Goal: Information Seeking & Learning: Check status

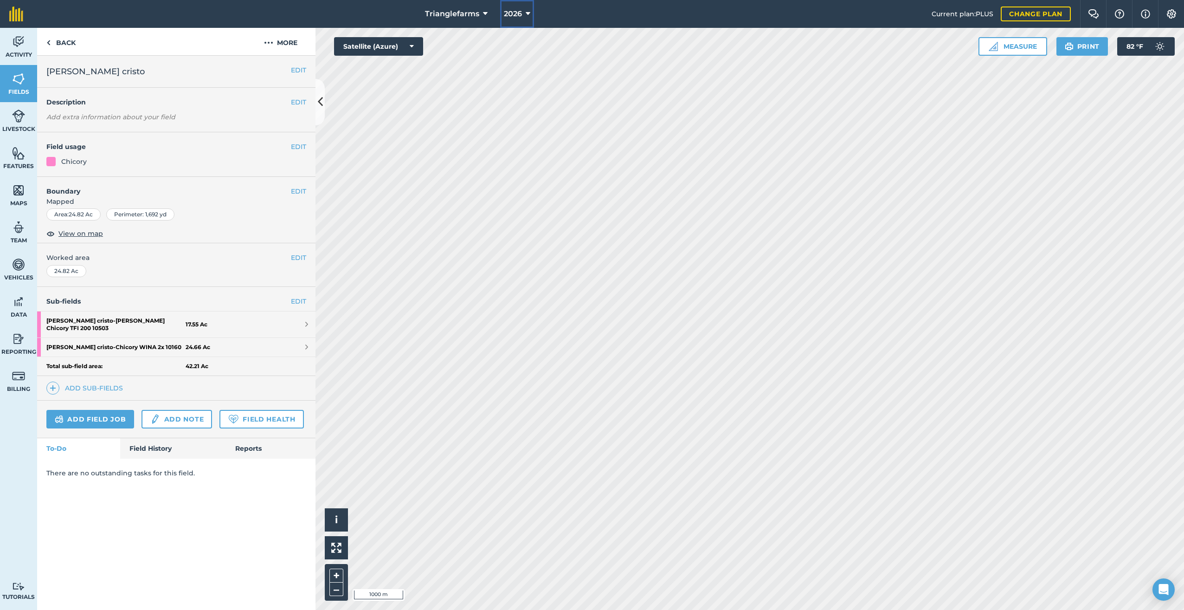
click at [518, 14] on span "2026" at bounding box center [513, 13] width 18 height 11
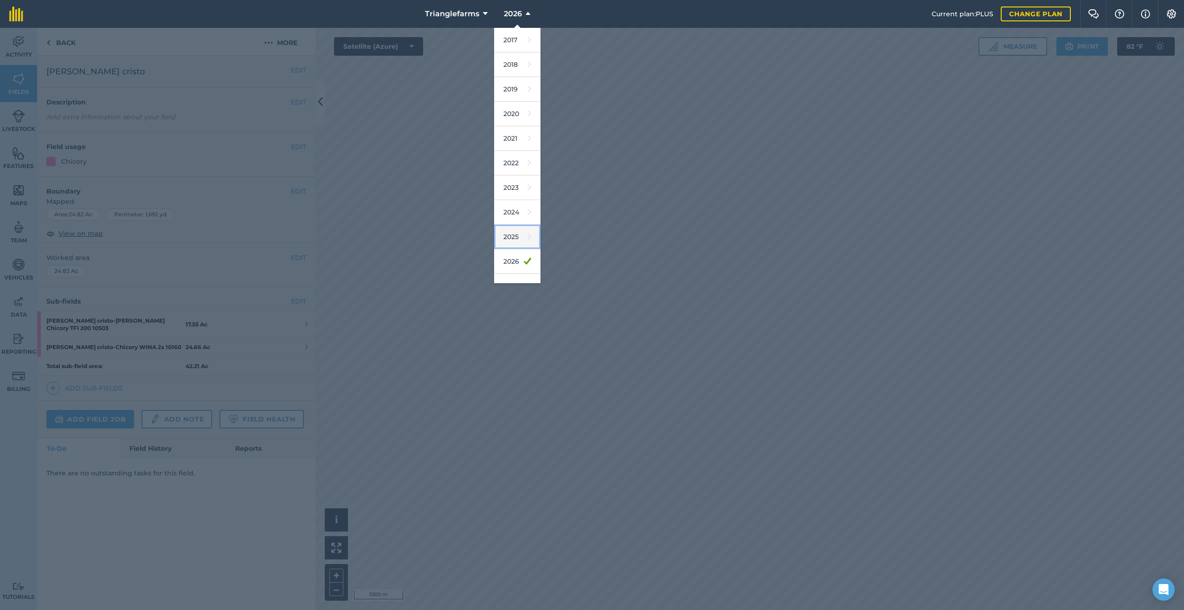
click at [515, 234] on link "2025" at bounding box center [517, 237] width 46 height 25
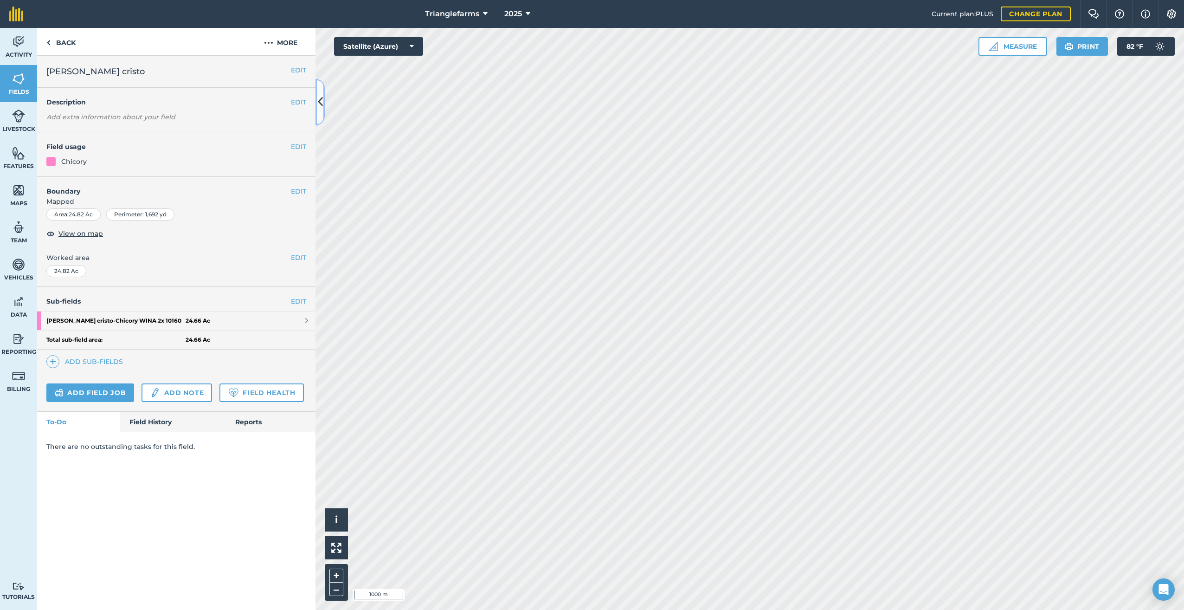
click at [322, 102] on icon at bounding box center [320, 102] width 5 height 16
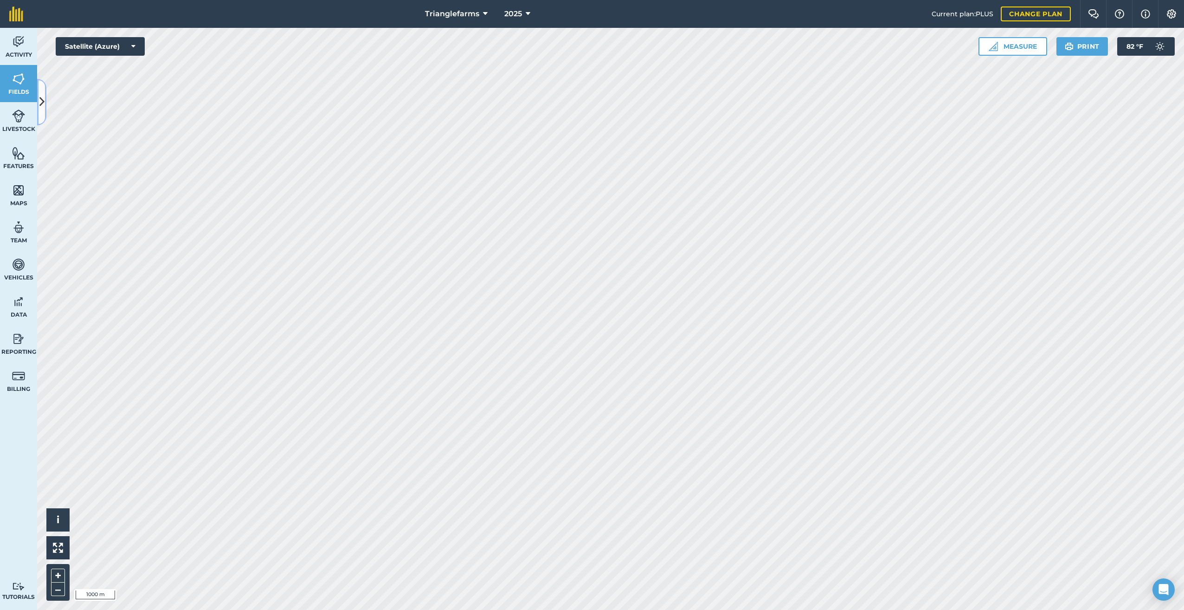
drag, startPoint x: 40, startPoint y: 100, endPoint x: 50, endPoint y: 112, distance: 15.9
click at [40, 100] on icon at bounding box center [41, 102] width 5 height 16
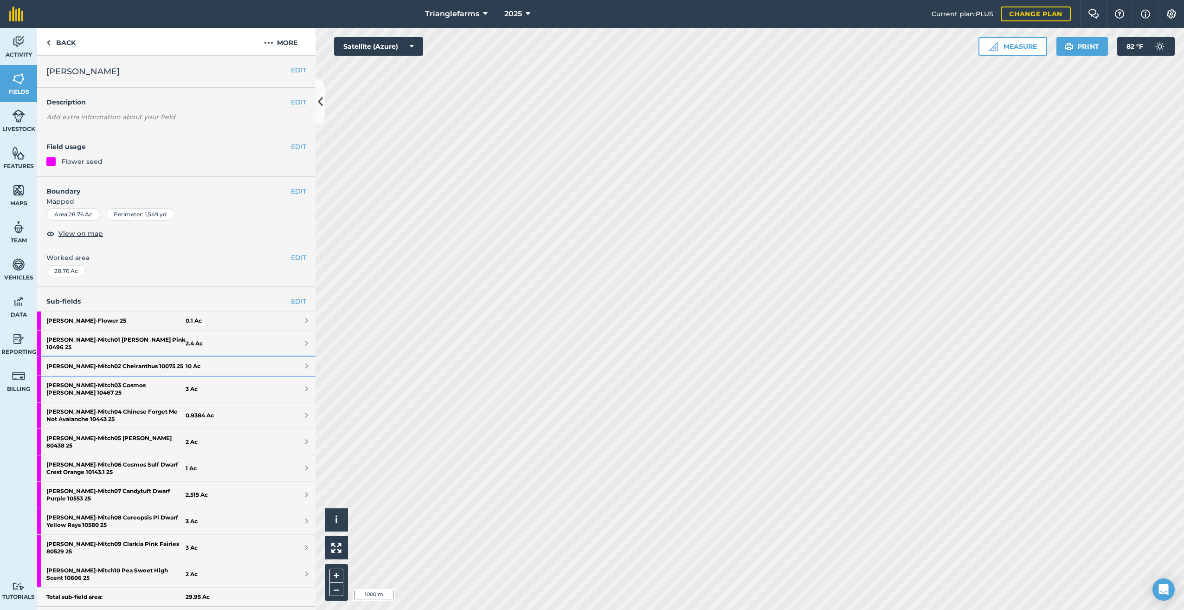
click at [120, 360] on strong "[PERSON_NAME] - Mitch02 Cheiranthus 10075 25" at bounding box center [115, 366] width 139 height 19
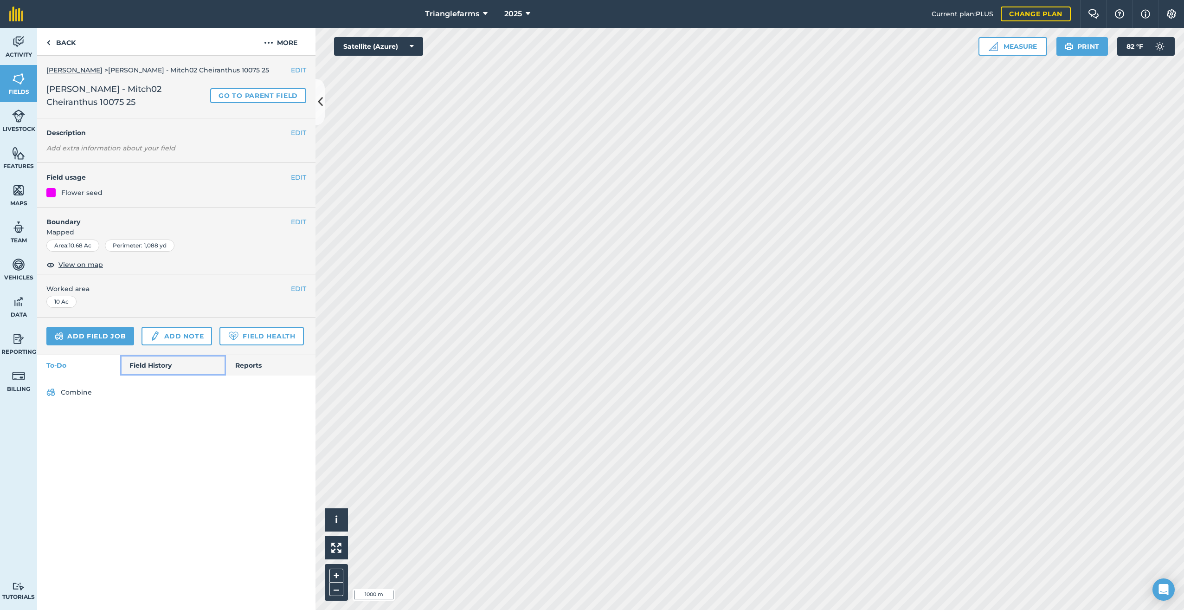
click at [148, 355] on link "Field History" at bounding box center [172, 365] width 105 height 20
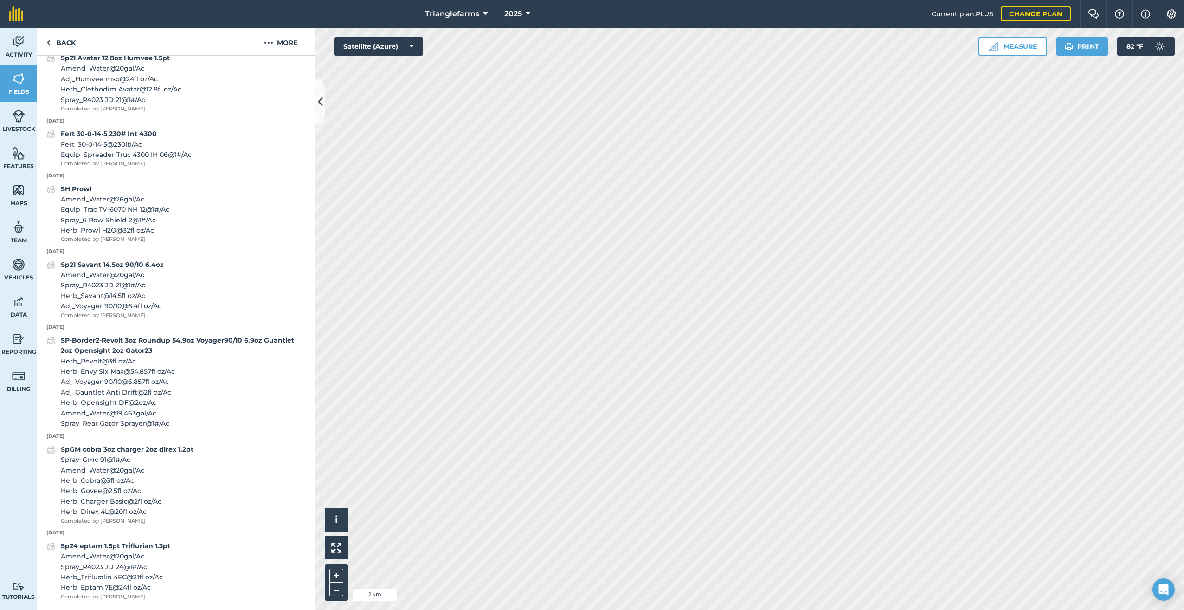
scroll to position [497, 0]
click at [52, 44] on link "Back" at bounding box center [61, 41] width 48 height 27
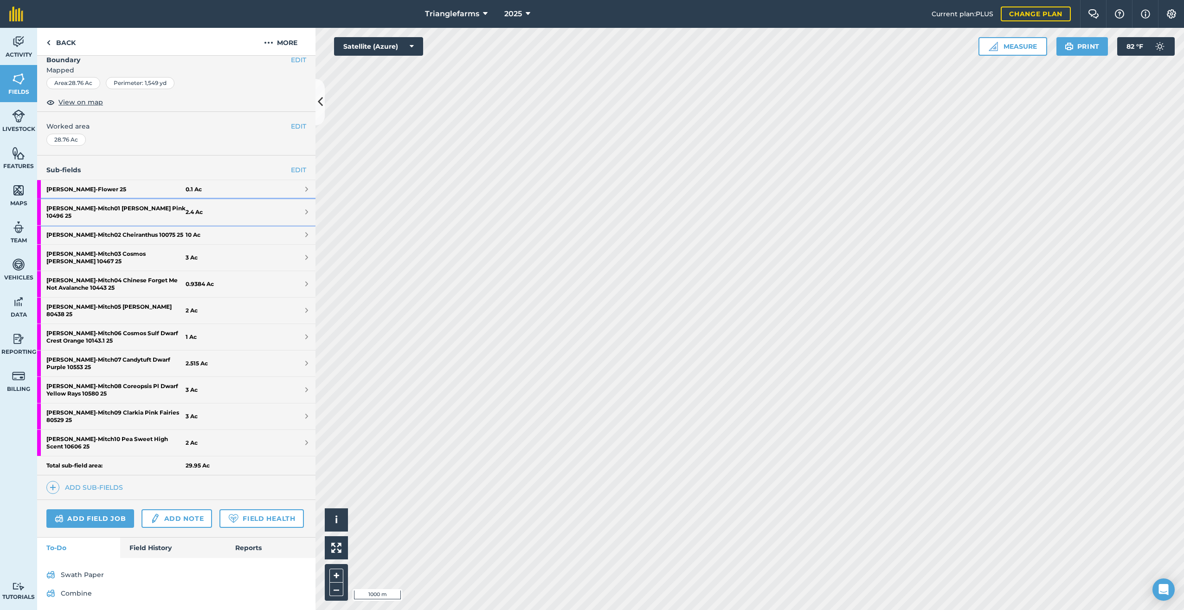
click at [113, 208] on strong "[PERSON_NAME] - Mitch01 [PERSON_NAME] Pink 10496 25" at bounding box center [115, 212] width 139 height 26
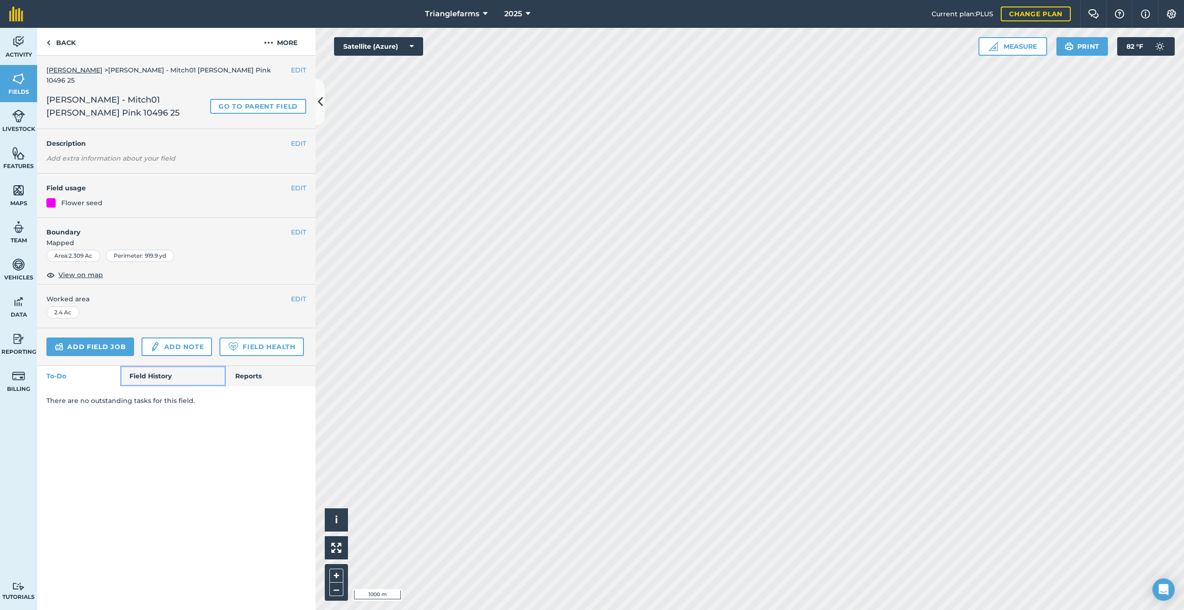
click at [157, 367] on link "Field History" at bounding box center [172, 376] width 105 height 20
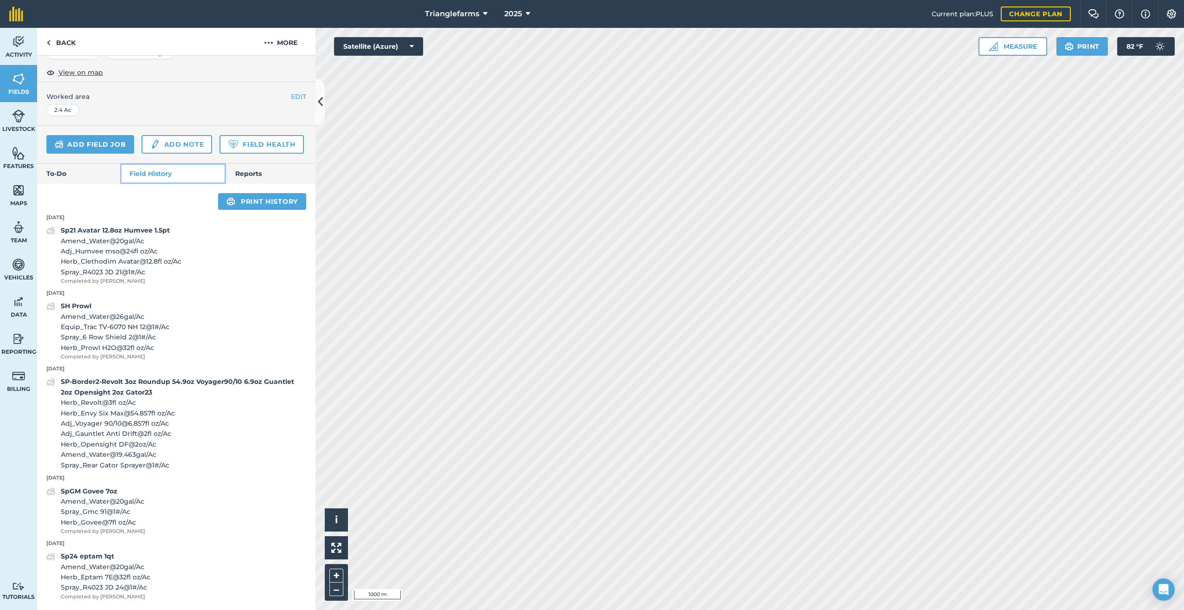
scroll to position [218, 0]
click at [45, 39] on link "Back" at bounding box center [61, 41] width 48 height 27
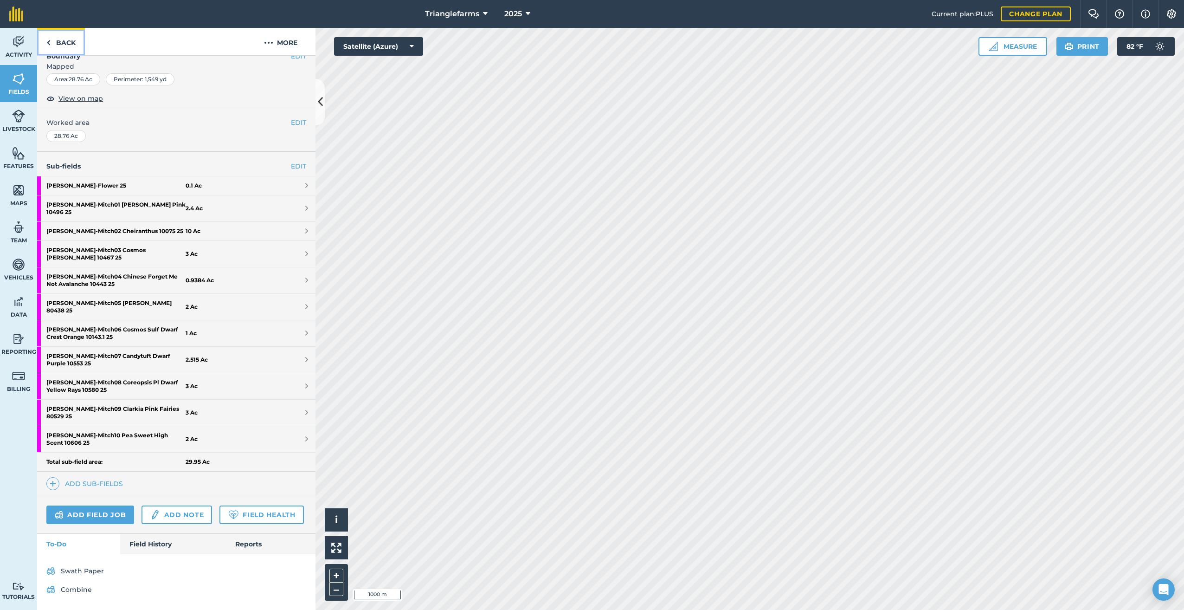
scroll to position [131, 0]
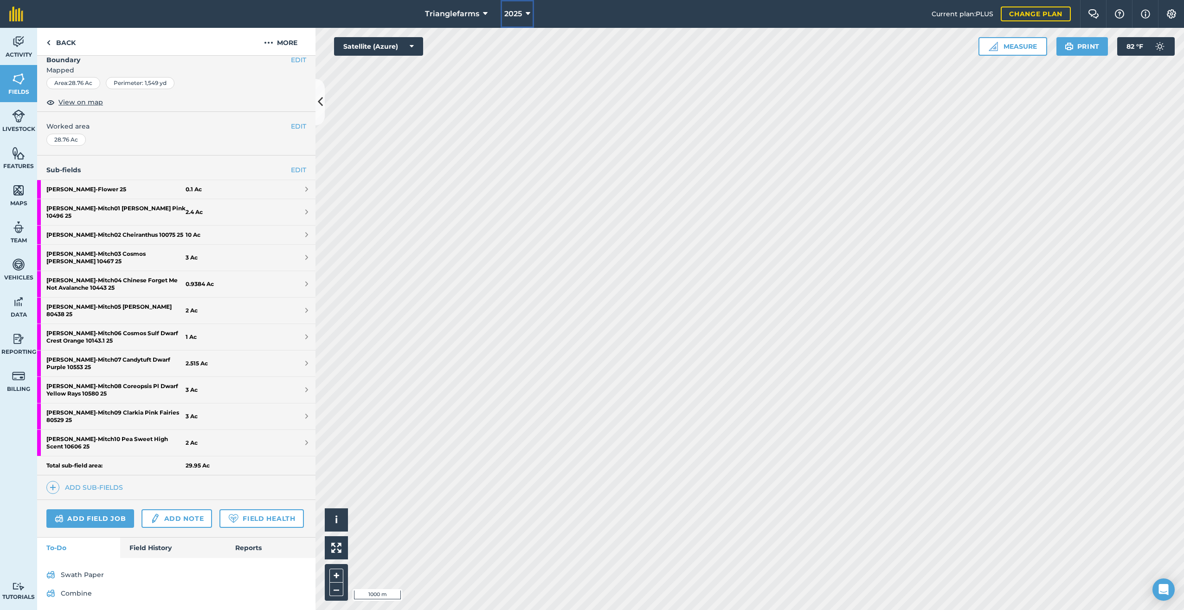
click at [521, 15] on button "2025" at bounding box center [517, 14] width 33 height 28
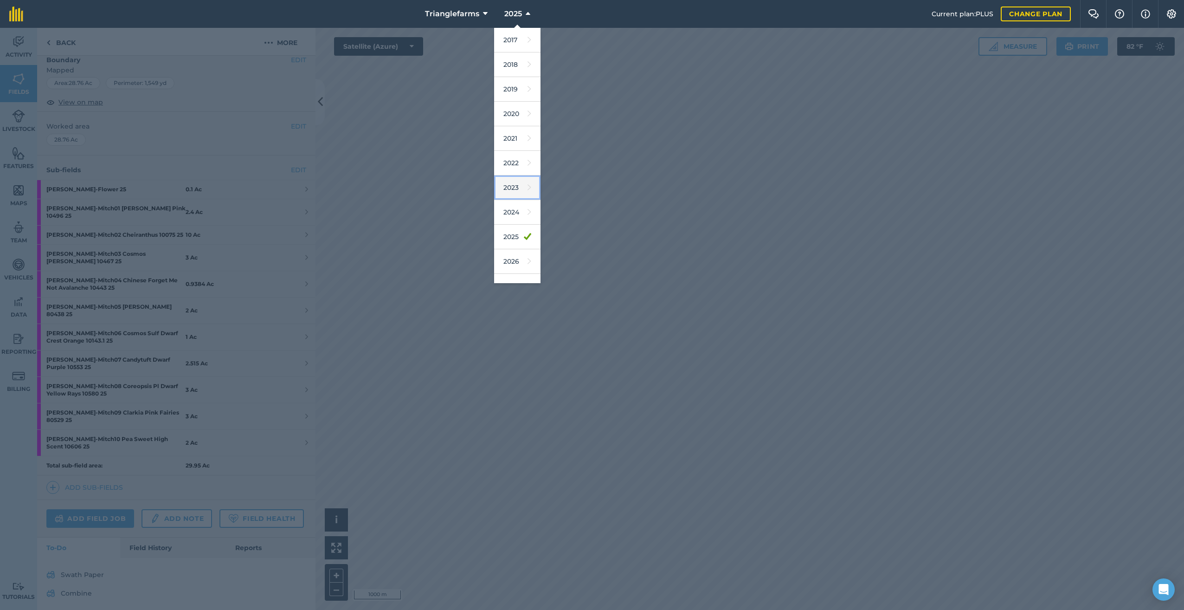
click at [528, 193] on icon at bounding box center [530, 187] width 4 height 13
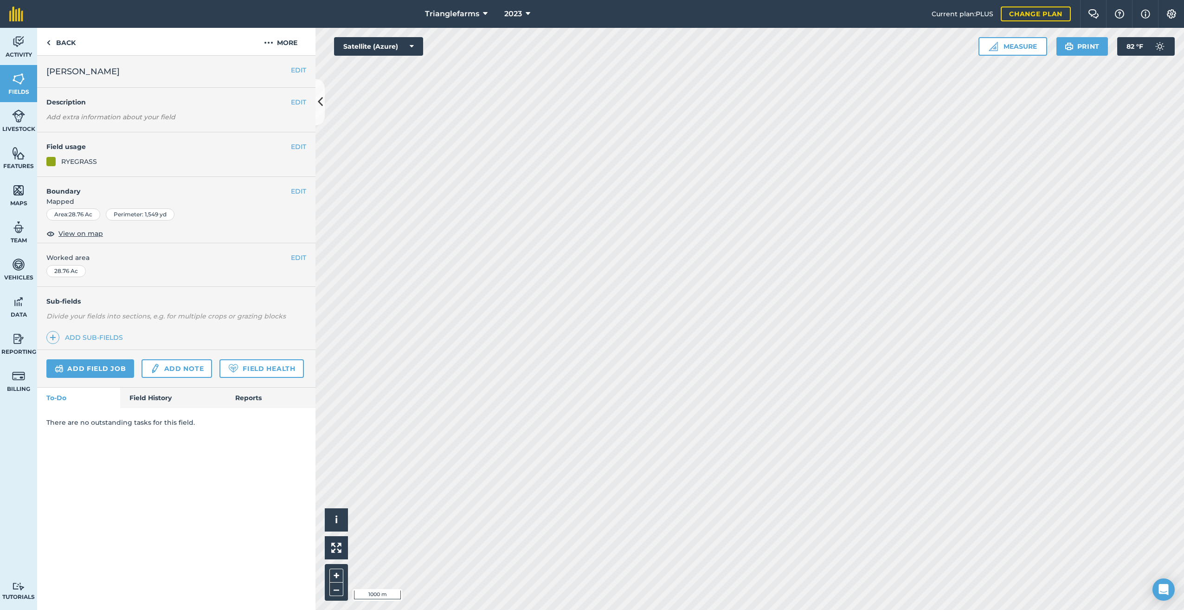
scroll to position [0, 0]
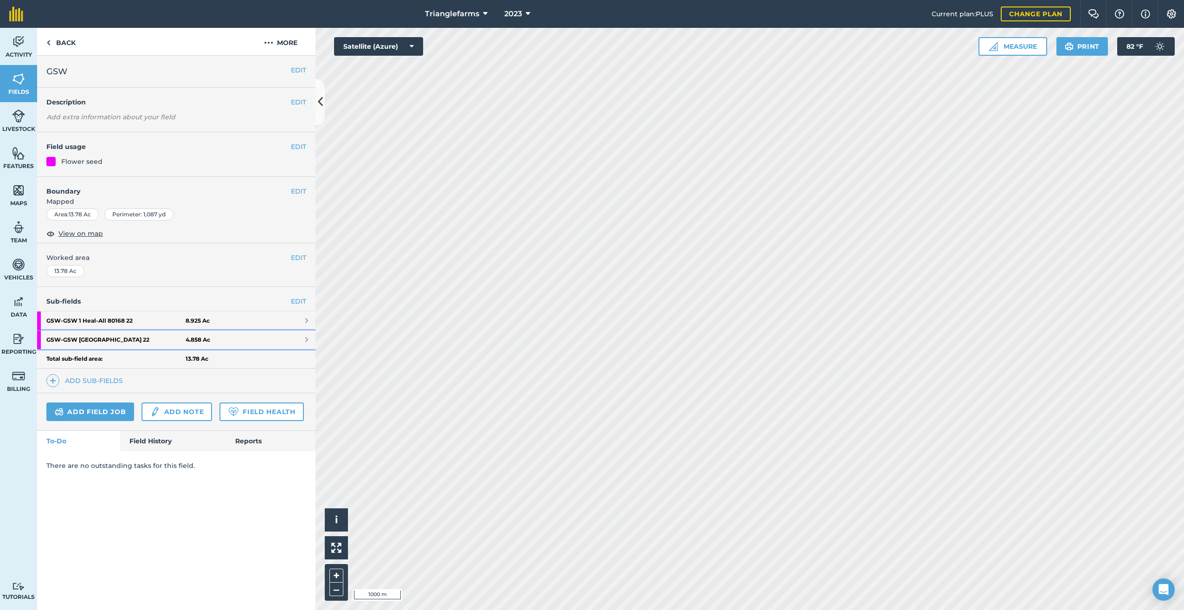
click at [131, 338] on strong "GSW - GSW [GEOGRAPHIC_DATA] 22" at bounding box center [115, 339] width 139 height 19
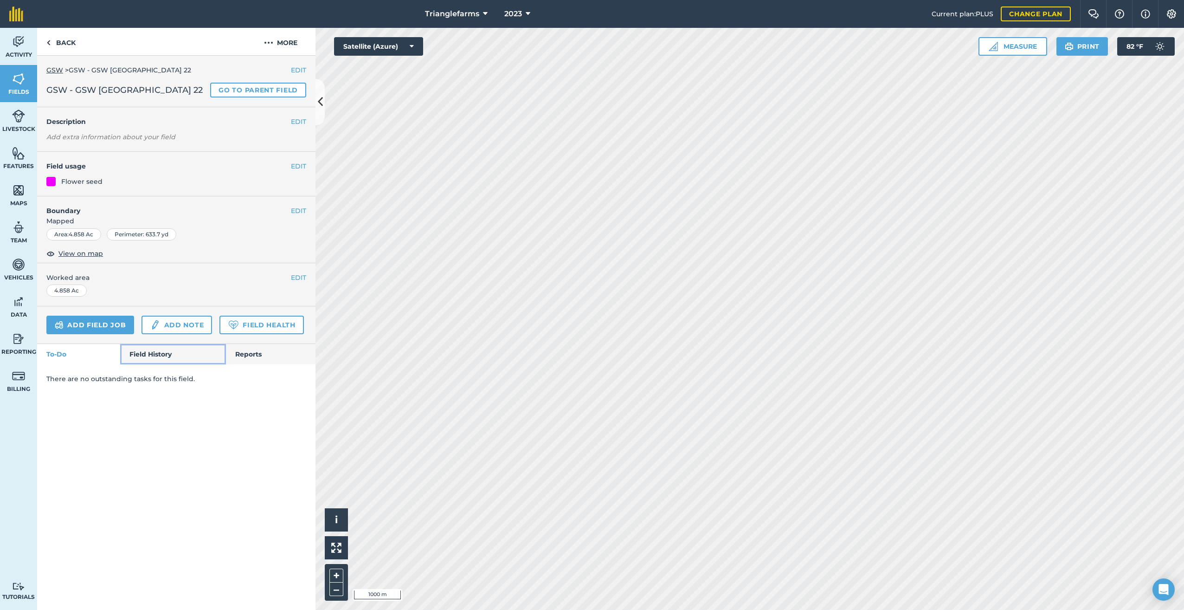
click at [132, 360] on link "Field History" at bounding box center [172, 354] width 105 height 20
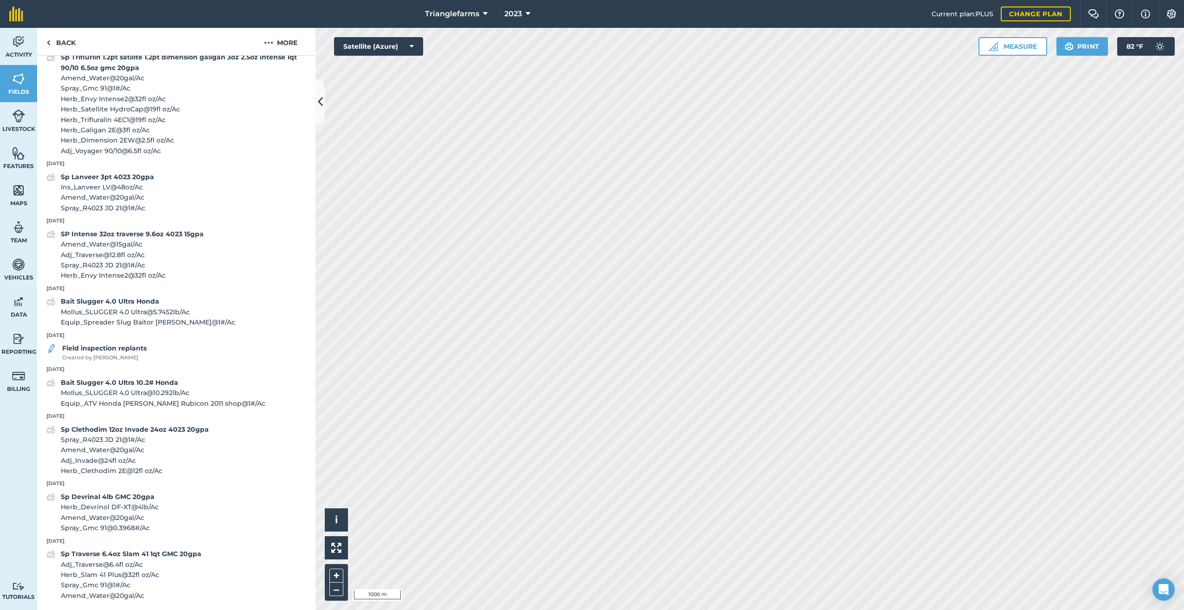
scroll to position [775, 0]
click at [47, 39] on img at bounding box center [48, 42] width 4 height 11
